Goal: Task Accomplishment & Management: Manage account settings

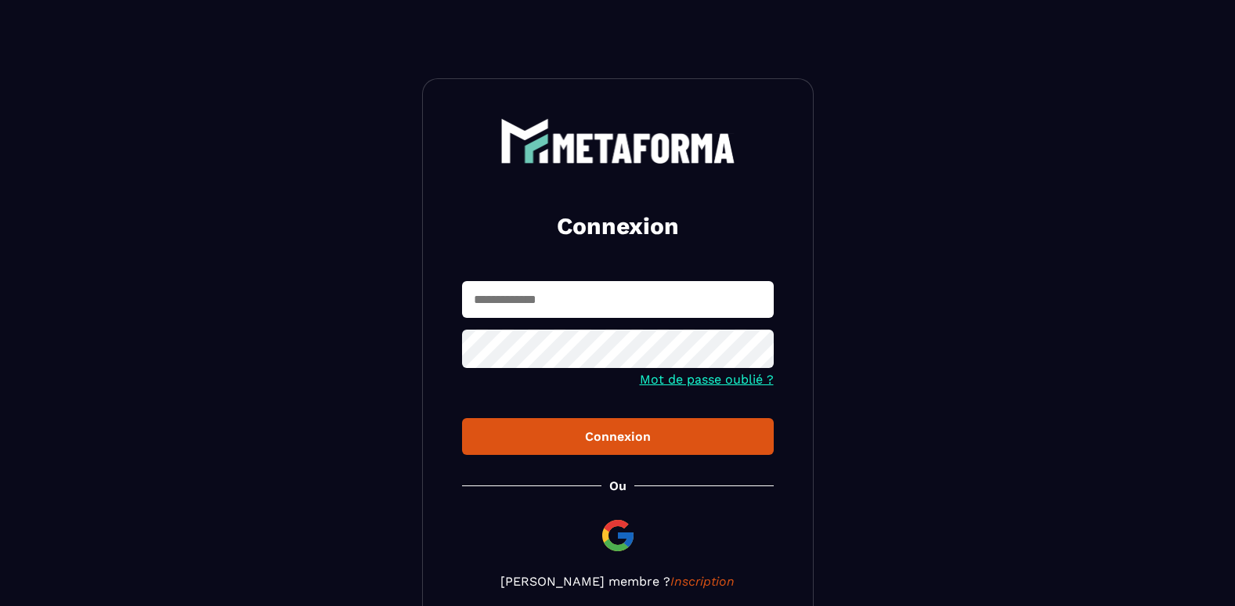
scroll to position [103, 0]
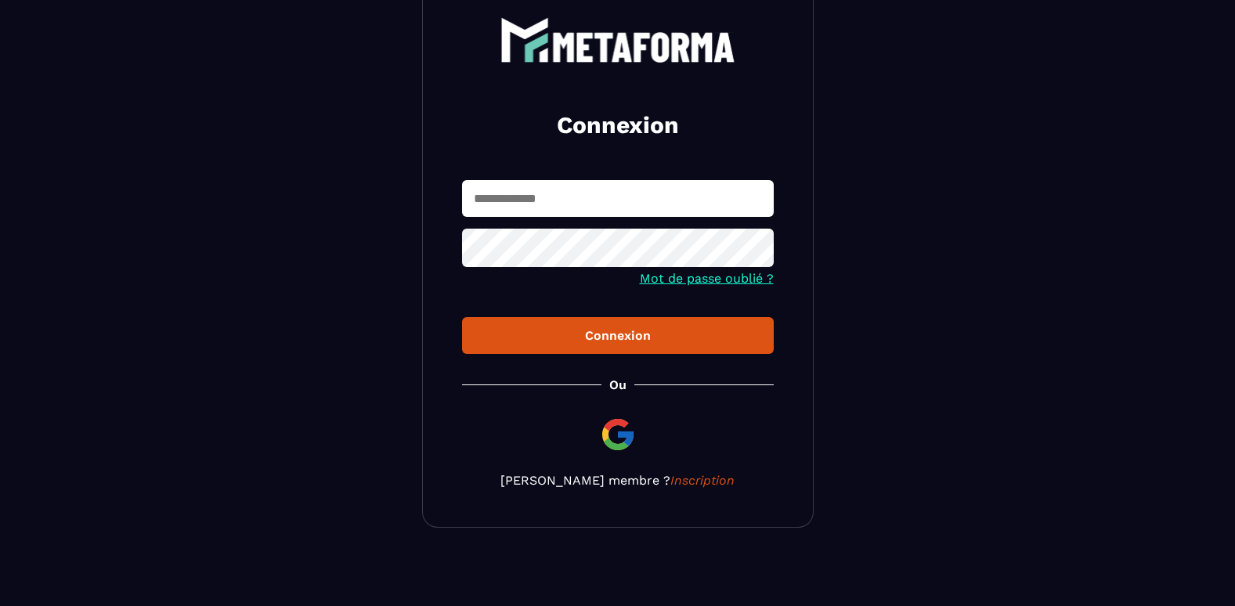
click at [624, 201] on input "text" at bounding box center [618, 198] width 312 height 37
type input "**********"
click at [755, 249] on icon at bounding box center [756, 250] width 17 height 14
click at [755, 249] on icon at bounding box center [756, 250] width 17 height 12
click at [654, 334] on div "Connexion" at bounding box center [617, 335] width 287 height 15
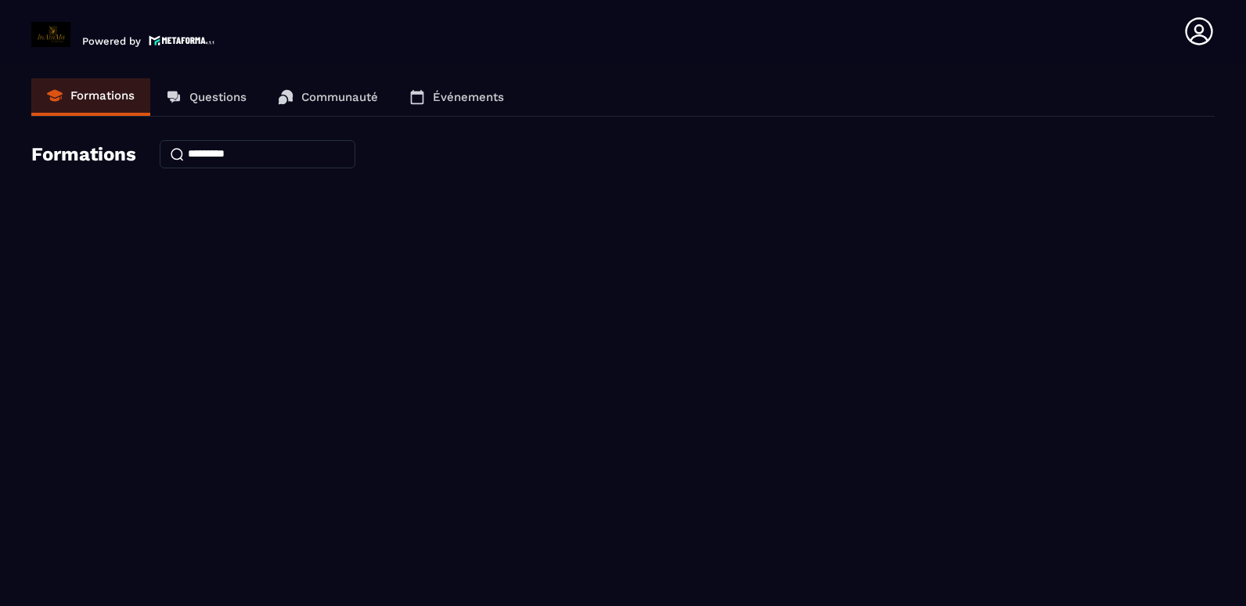
click at [101, 155] on h4 "Formations" at bounding box center [83, 154] width 105 height 22
